Goal: Task Accomplishment & Management: Use online tool/utility

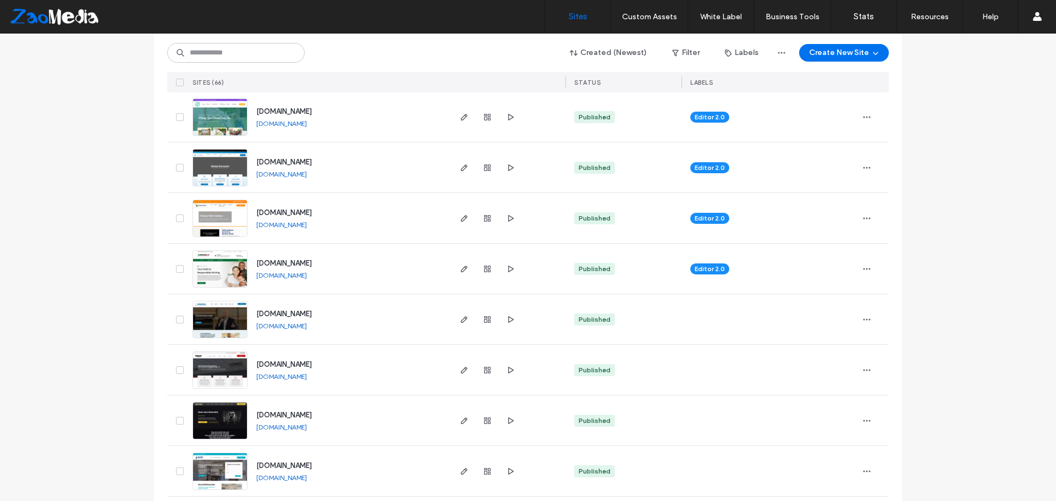
scroll to position [1584, 0]
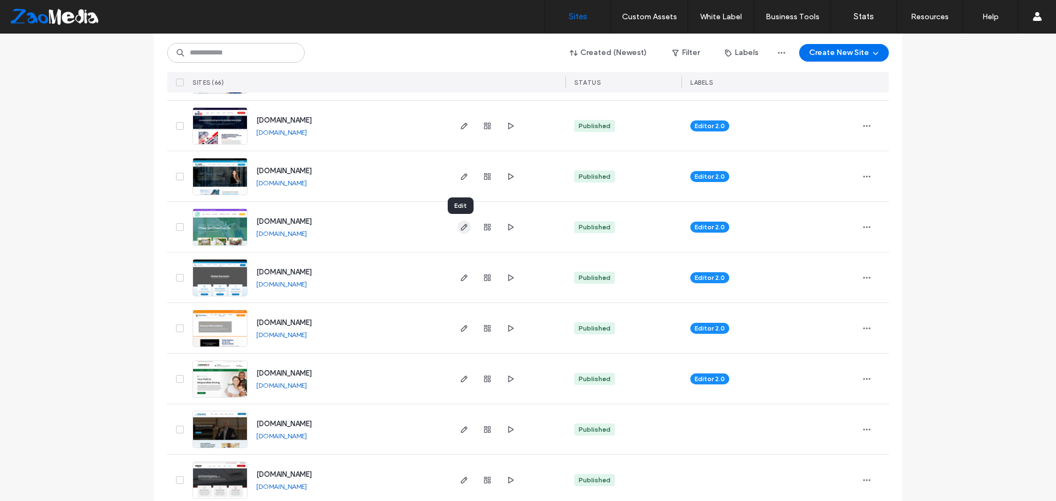
click at [464, 228] on icon "button" at bounding box center [464, 227] width 9 height 9
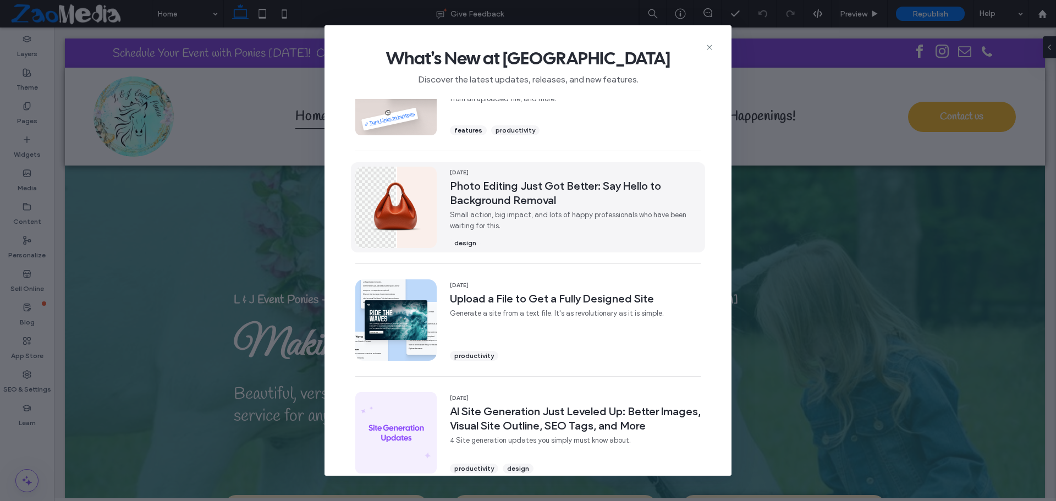
scroll to position [323, 0]
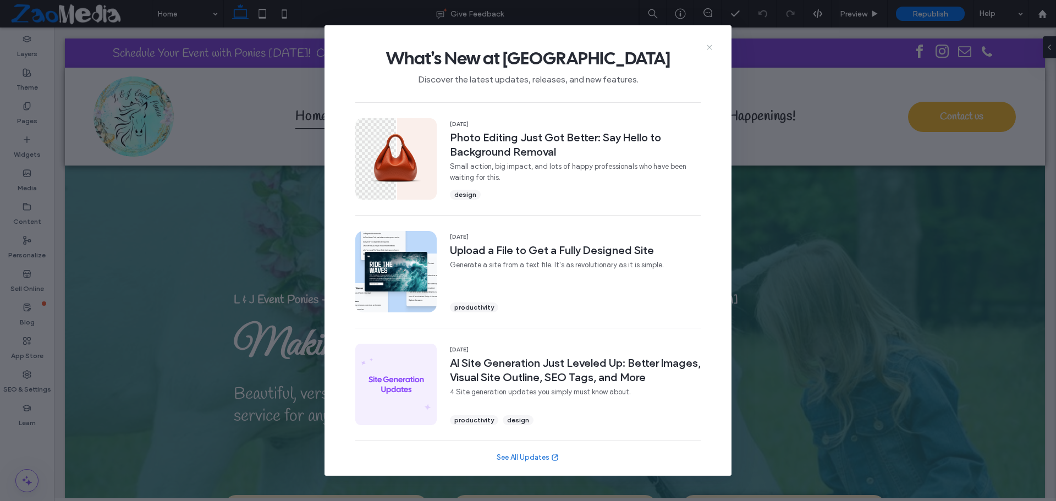
click at [706, 43] on icon at bounding box center [709, 47] width 9 height 9
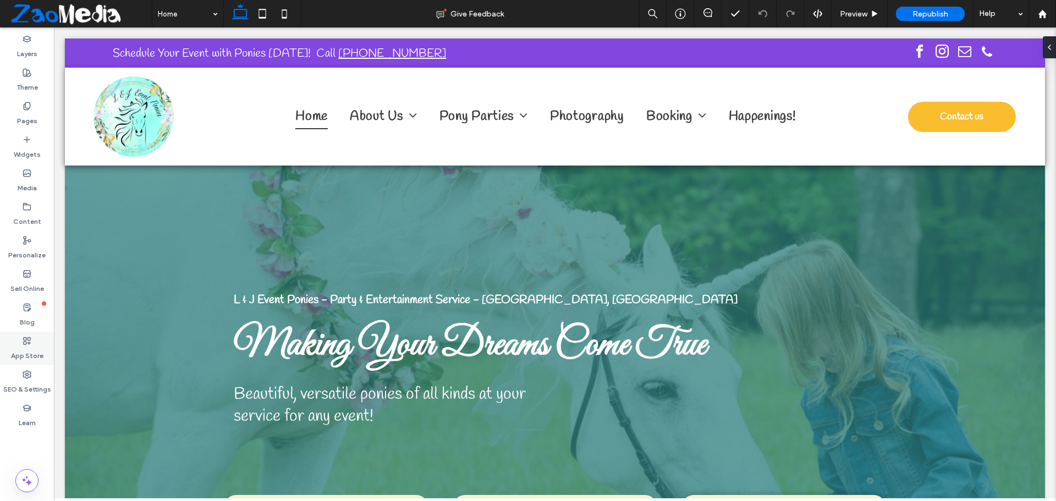
click at [44, 355] on div "App Store" at bounding box center [27, 349] width 54 height 34
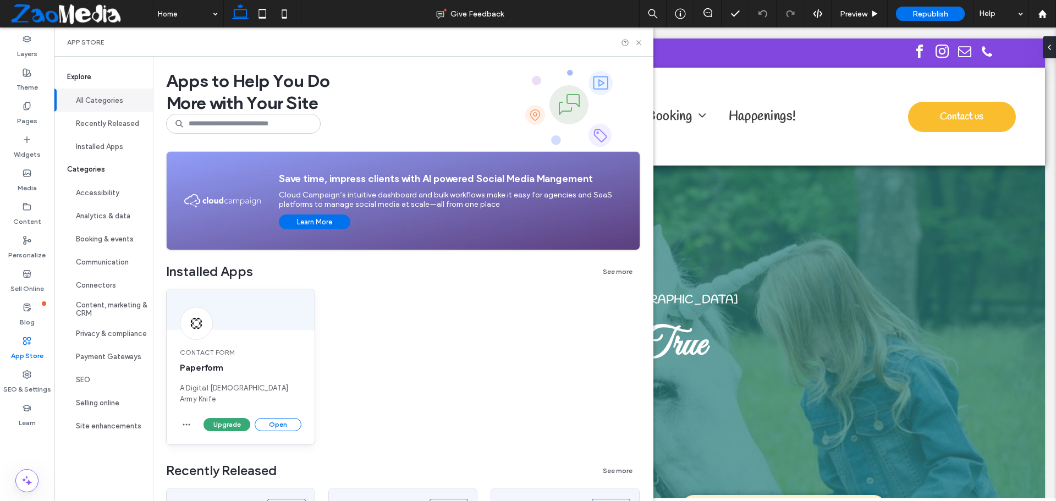
click at [258, 356] on span "Contact Form" at bounding box center [241, 353] width 122 height 10
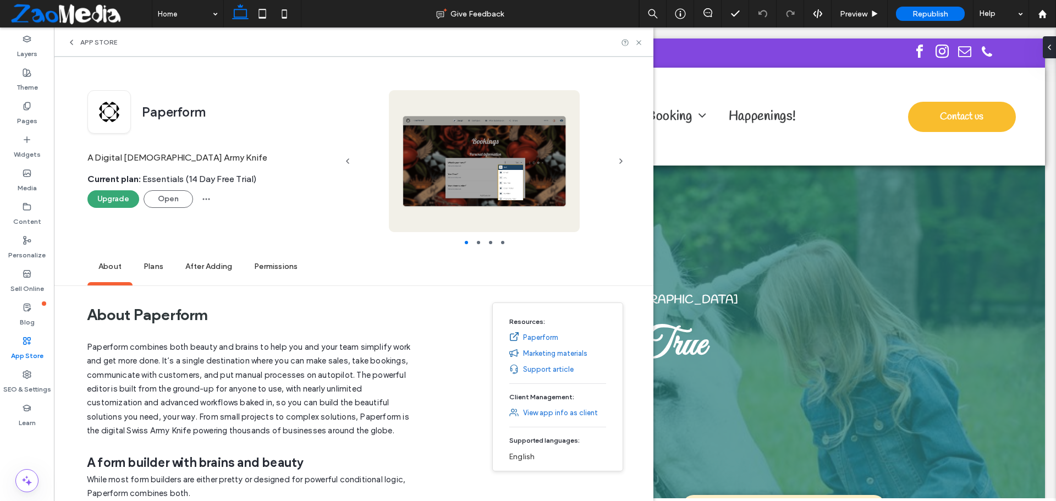
click at [138, 272] on span "Plans" at bounding box center [154, 267] width 42 height 30
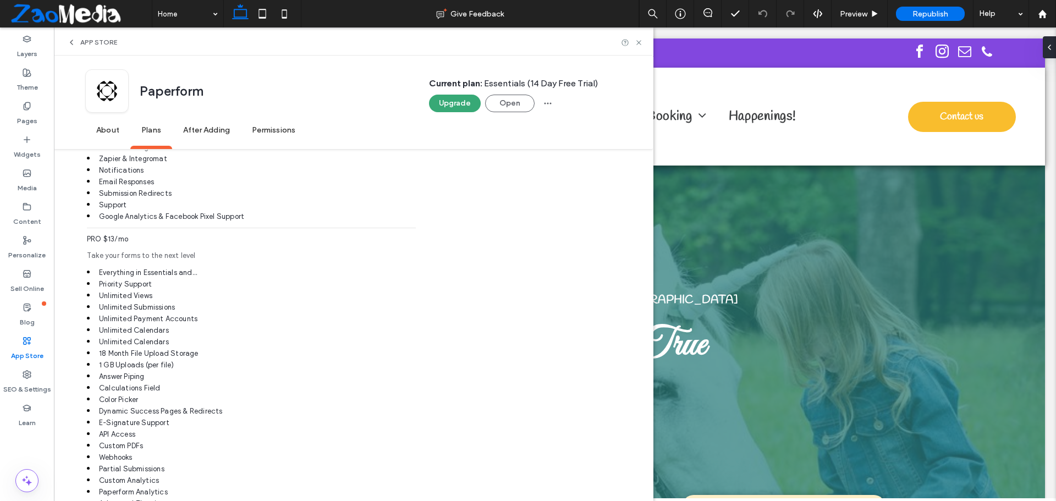
scroll to position [1487, 0]
